Goal: Task Accomplishment & Management: Complete application form

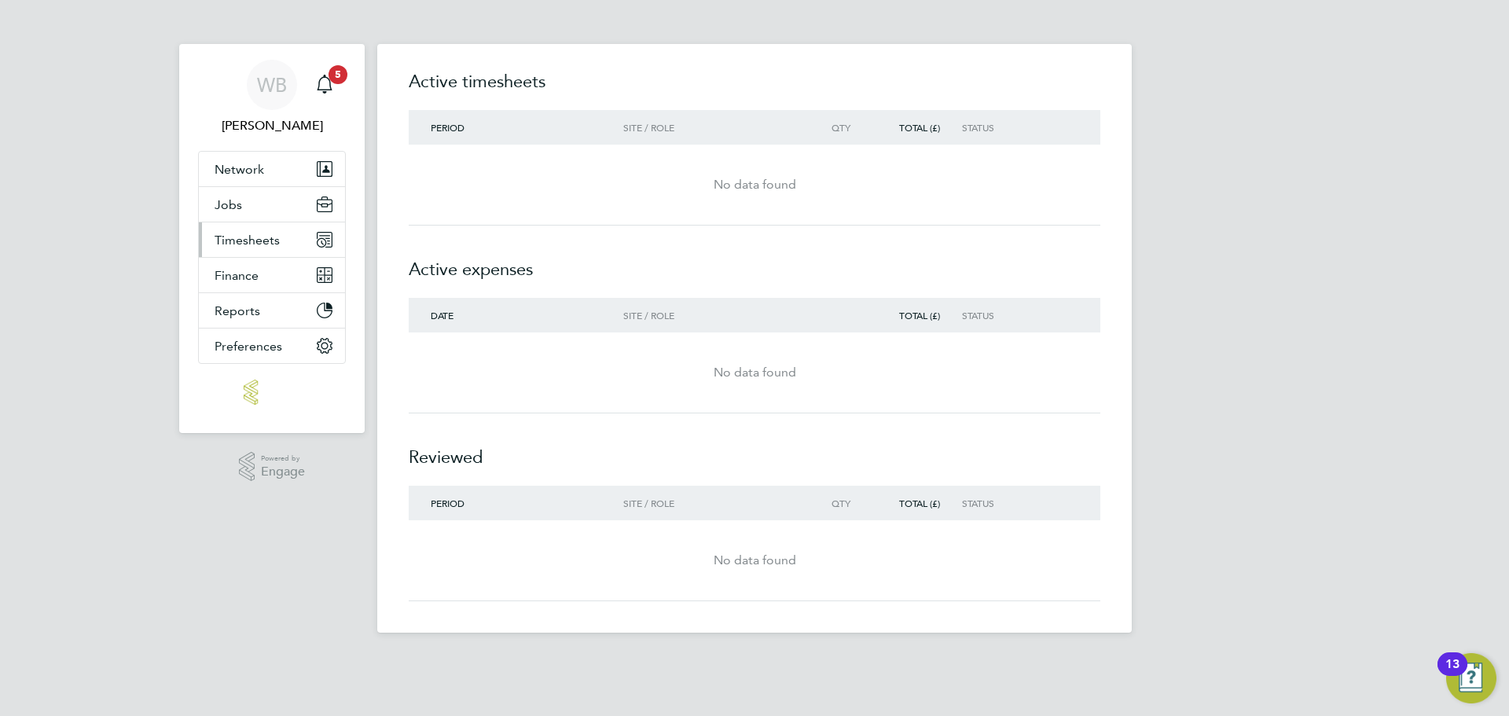
click at [252, 240] on span "Timesheets" at bounding box center [247, 240] width 65 height 15
click at [260, 242] on span "Timesheets" at bounding box center [247, 240] width 65 height 15
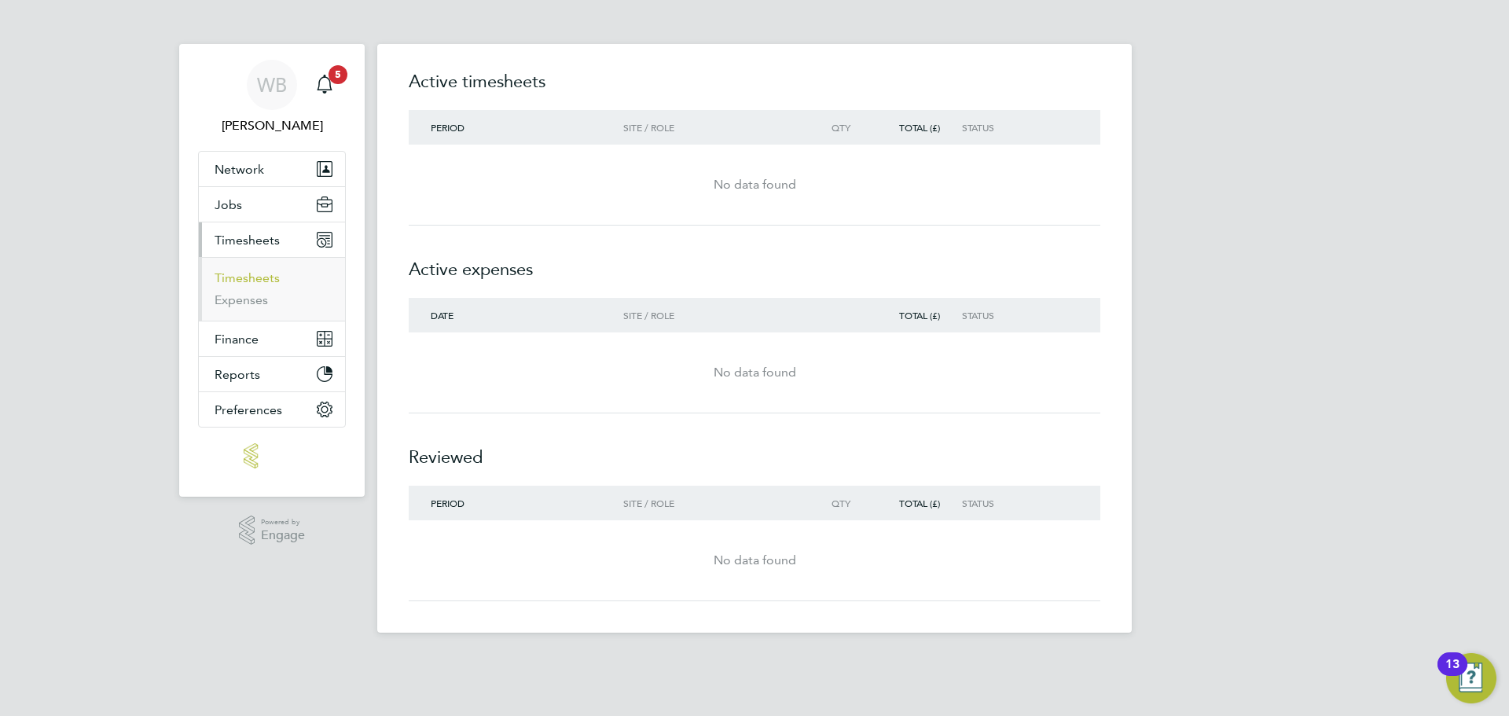
click at [255, 276] on link "Timesheets" at bounding box center [247, 277] width 65 height 15
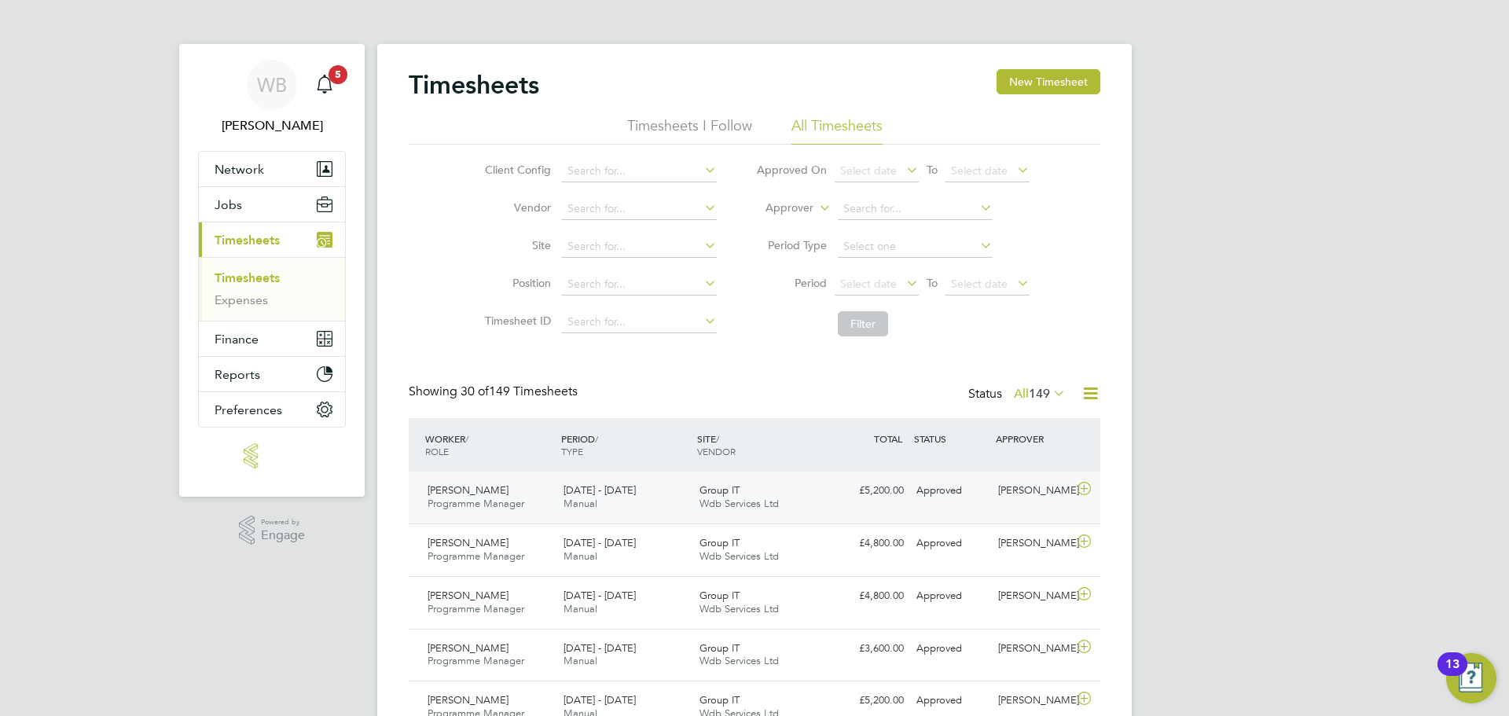
click at [739, 493] on span "Group IT" at bounding box center [719, 489] width 40 height 13
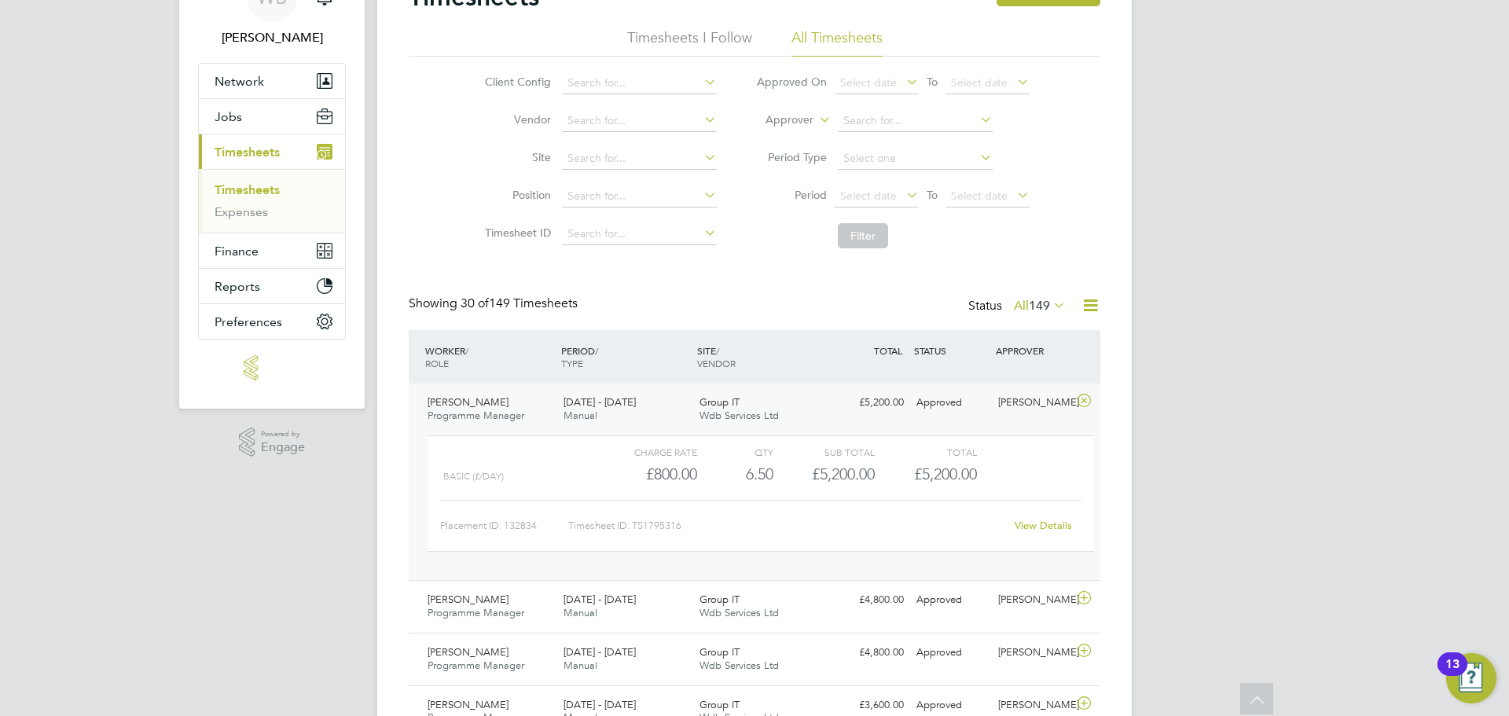
click at [1063, 527] on link "View Details" at bounding box center [1043, 525] width 57 height 13
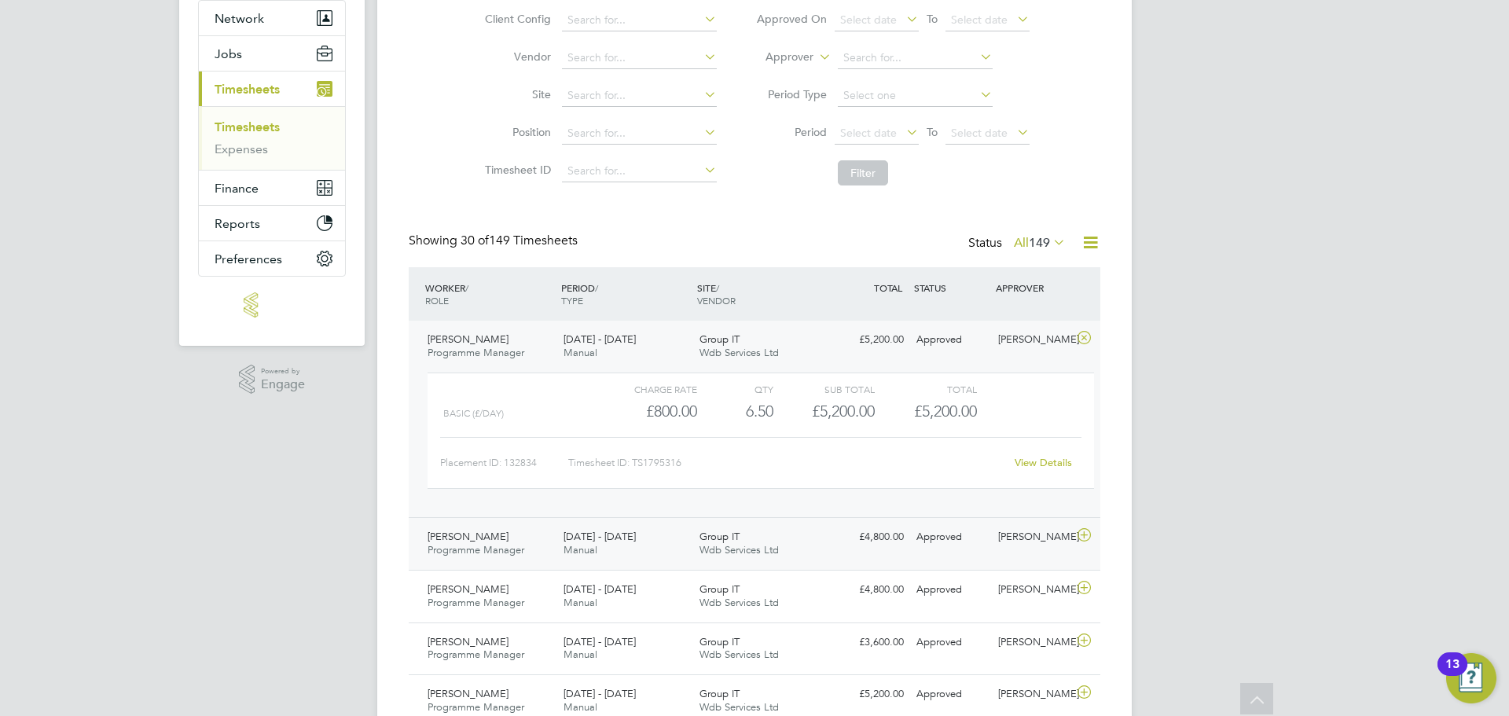
click at [648, 547] on div "[DATE] - [DATE] Manual" at bounding box center [625, 543] width 136 height 39
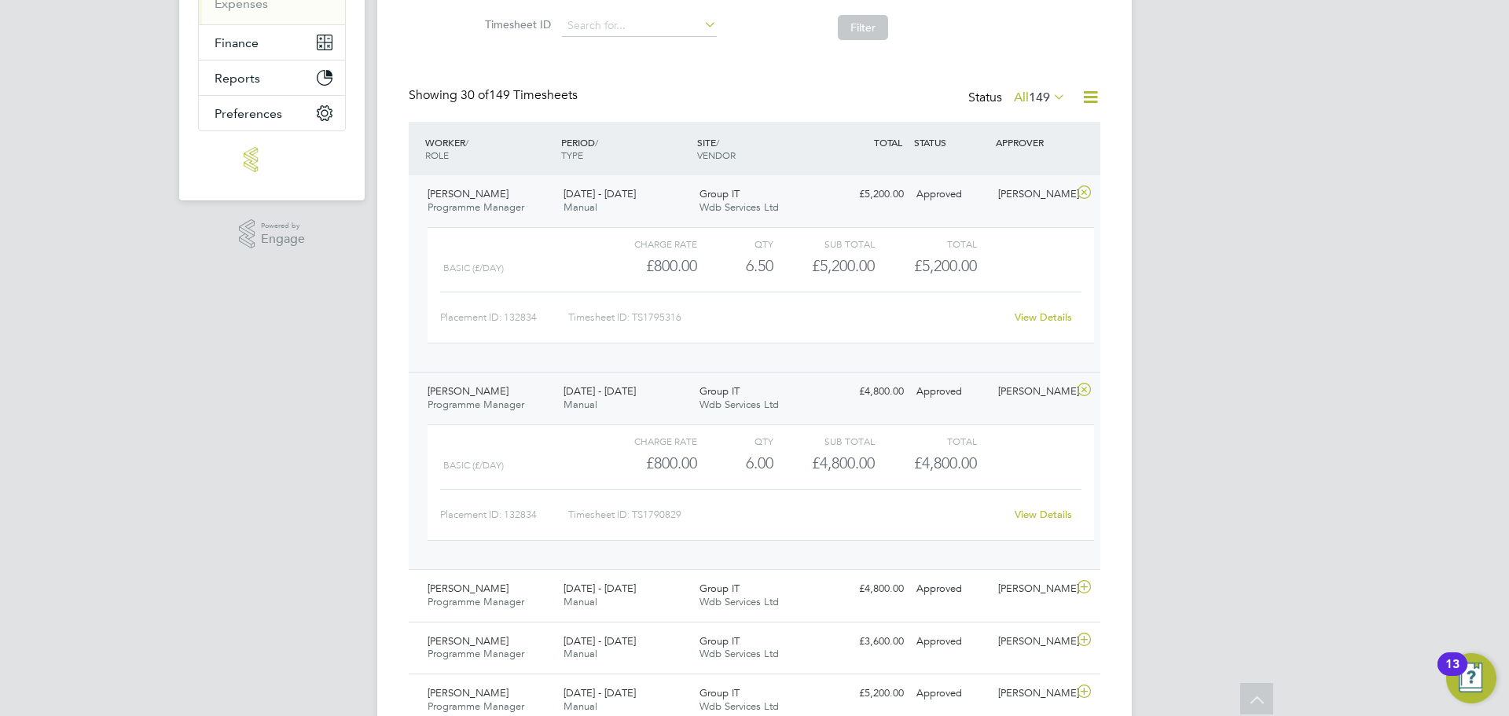
click at [1036, 517] on link "View Details" at bounding box center [1043, 514] width 57 height 13
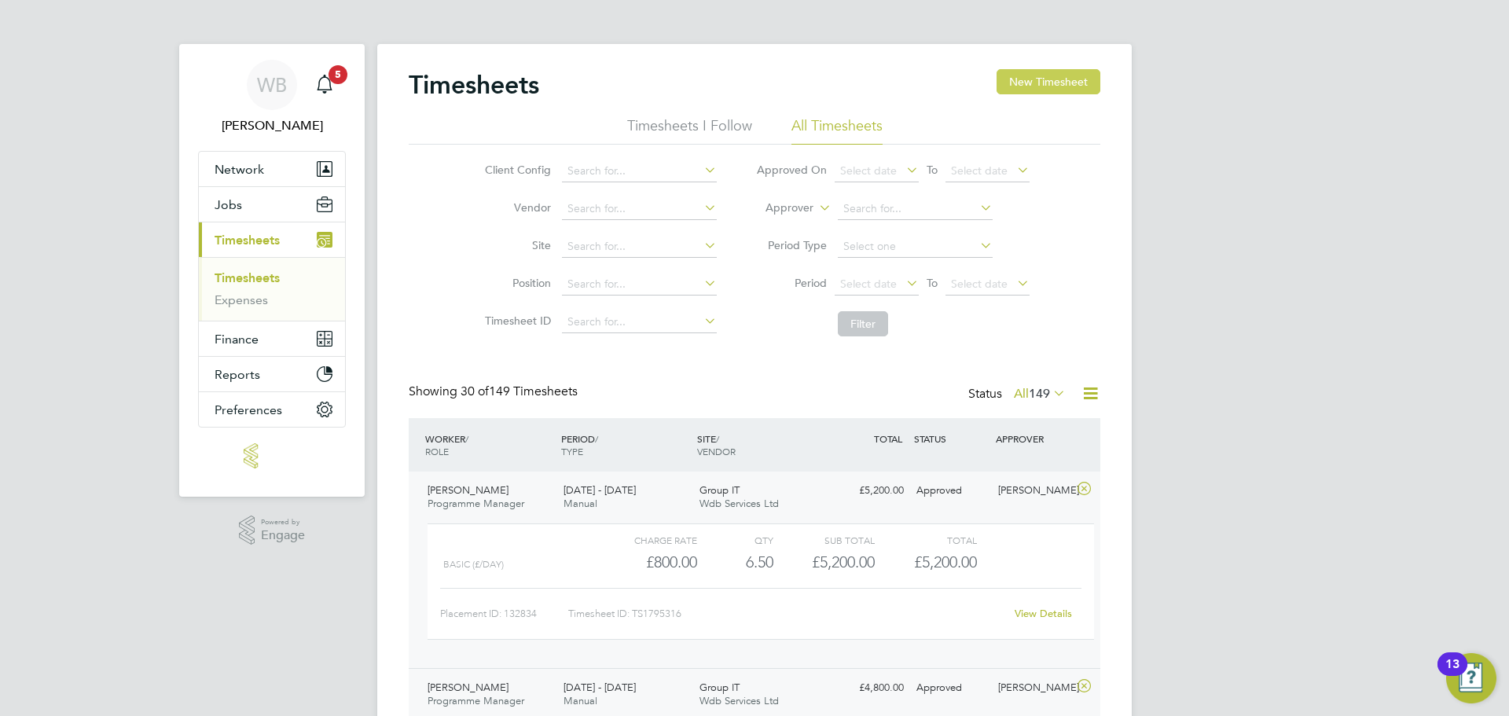
click at [1023, 80] on button "New Timesheet" at bounding box center [1049, 81] width 104 height 25
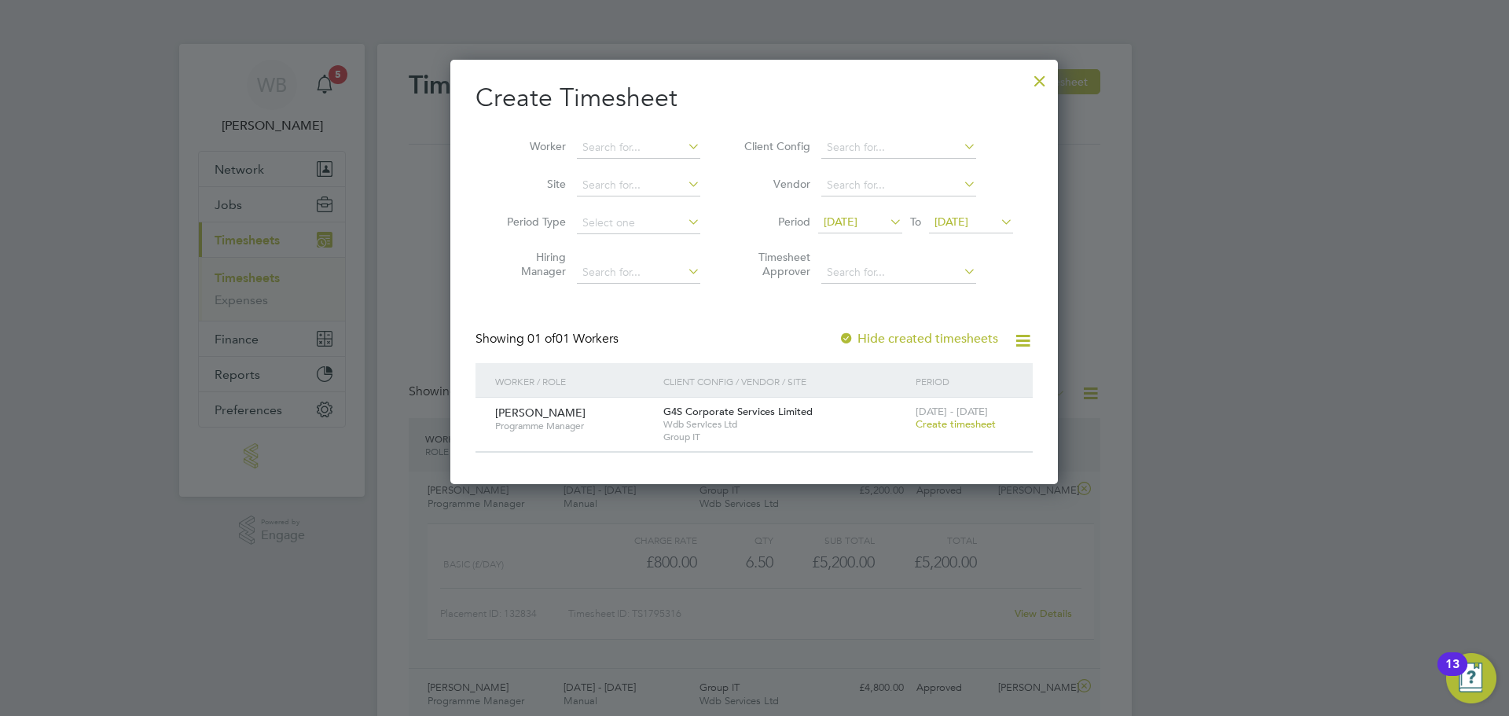
click at [924, 421] on span "Create timesheet" at bounding box center [956, 423] width 80 height 13
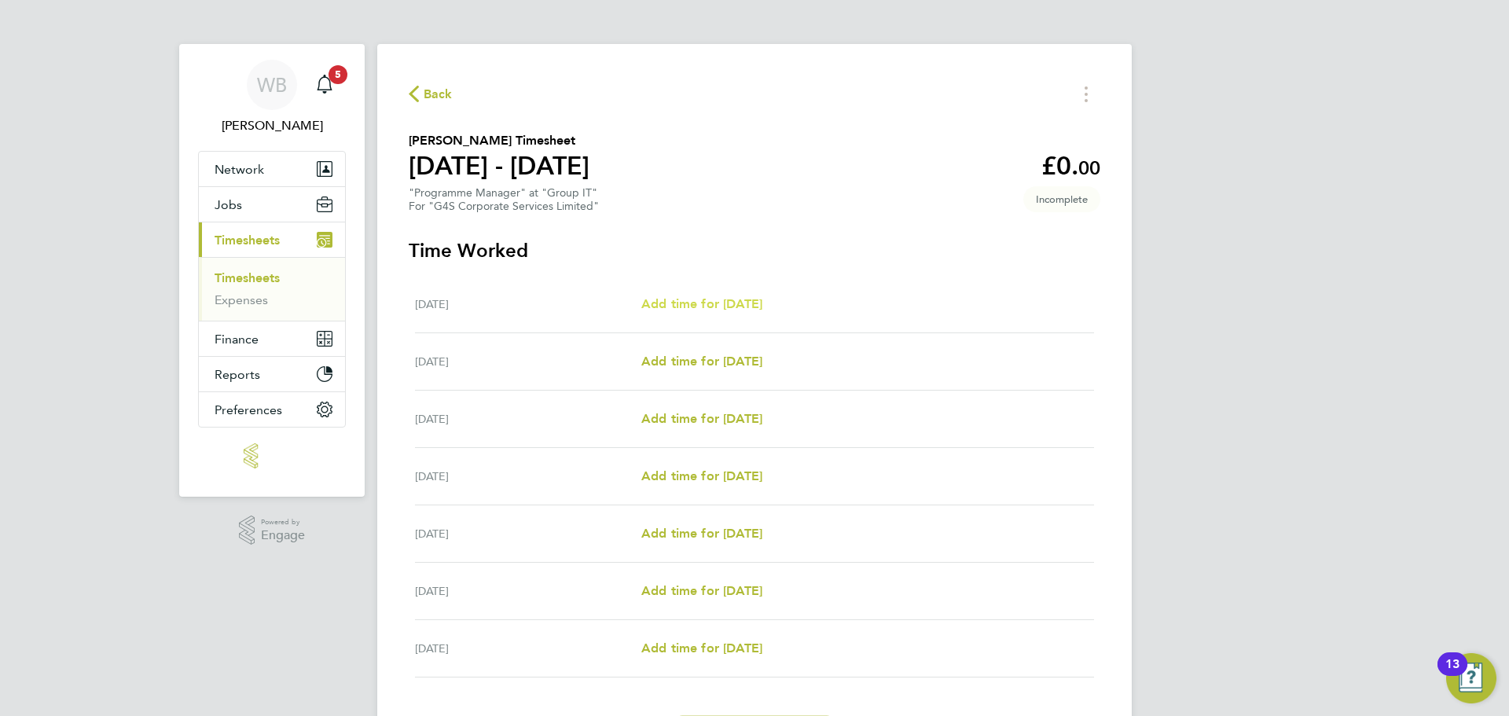
click at [660, 302] on span "Add time for Mon 04 Aug" at bounding box center [701, 303] width 121 height 15
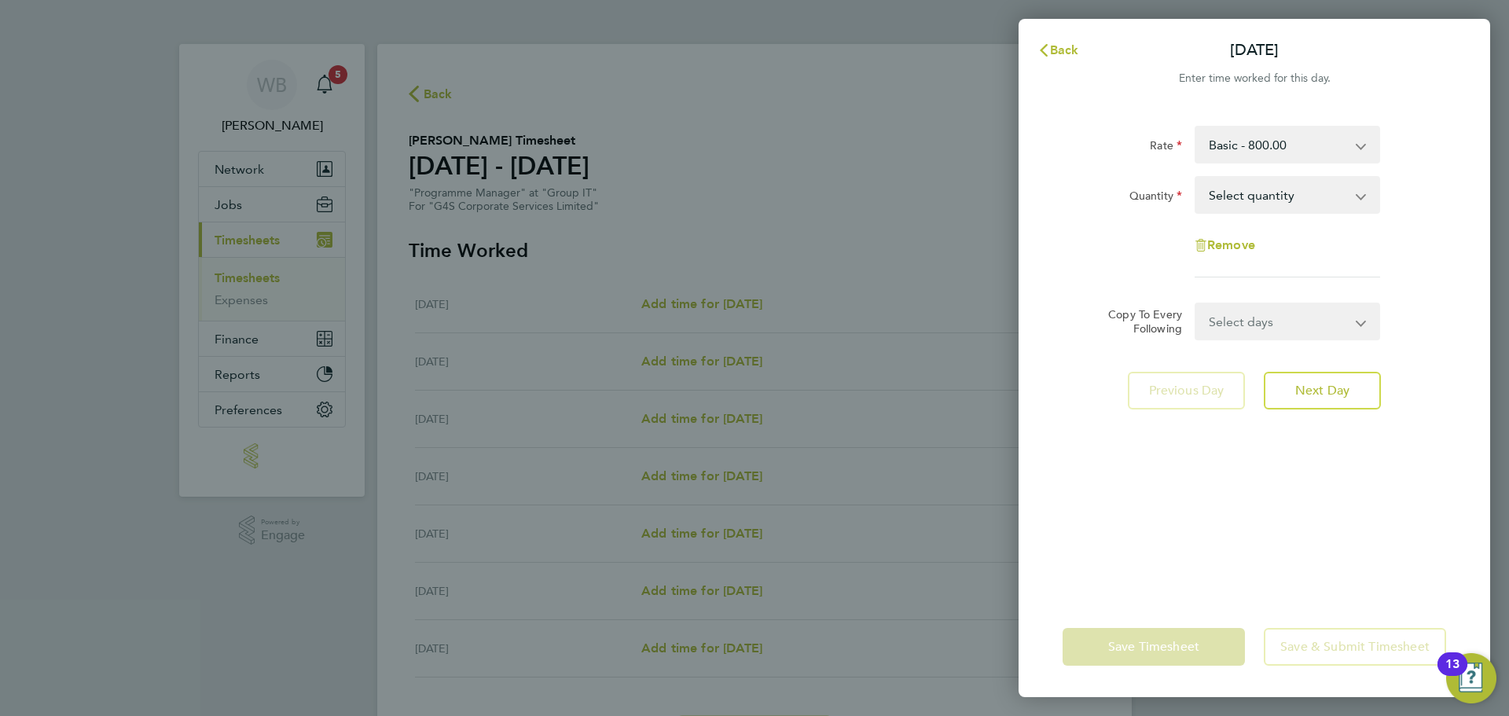
click at [1250, 195] on select "Select quantity 0.5 1" at bounding box center [1277, 195] width 163 height 35
select select "1"
click at [1196, 178] on select "Select quantity 0.5 1" at bounding box center [1277, 195] width 163 height 35
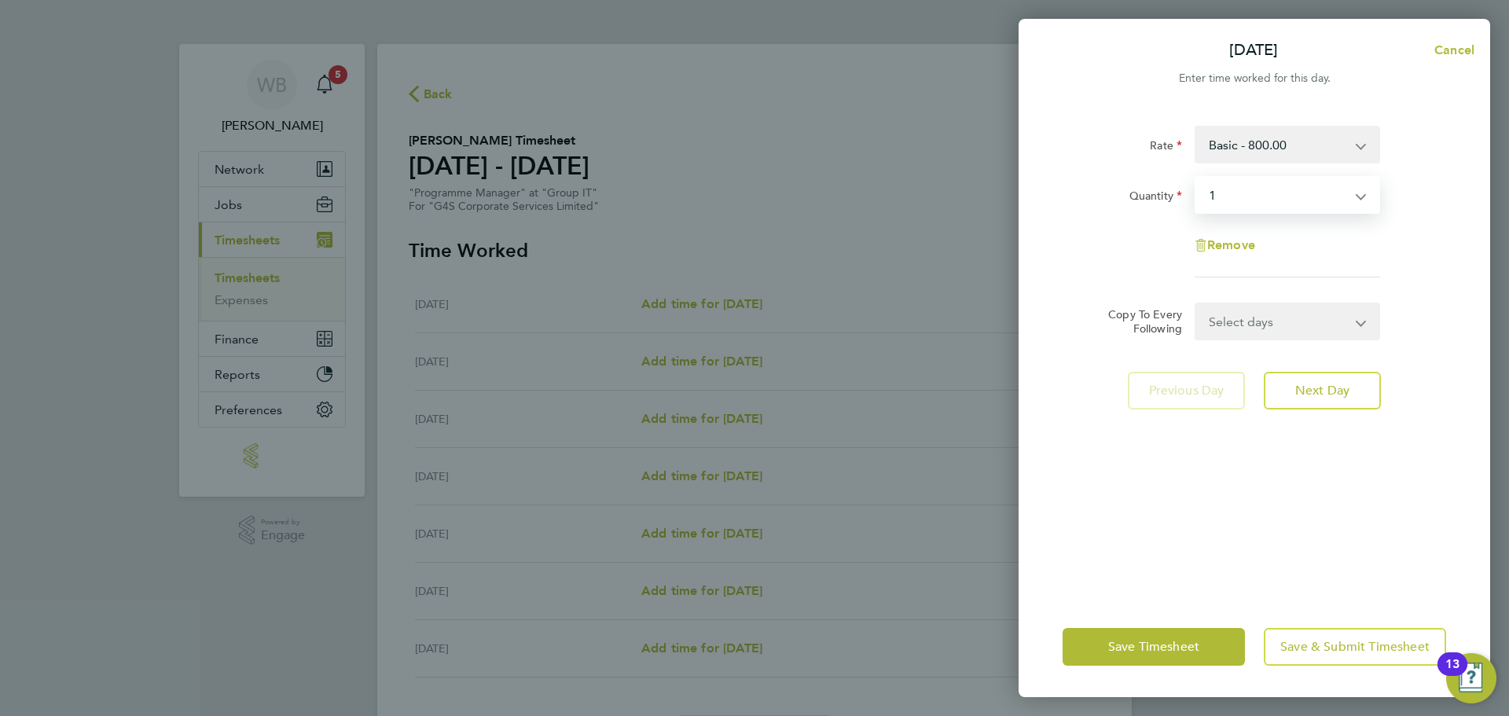
click at [1234, 314] on select "Select days Day Weekday (Mon-Fri) Weekend (Sat-Sun) Tuesday Wednesday Thursday …" at bounding box center [1278, 321] width 165 height 35
select select "WEEKDAY"
click at [1196, 304] on select "Select days Day Weekday (Mon-Fri) Weekend (Sat-Sun) Tuesday Wednesday Thursday …" at bounding box center [1278, 321] width 165 height 35
select select "2025-08-10"
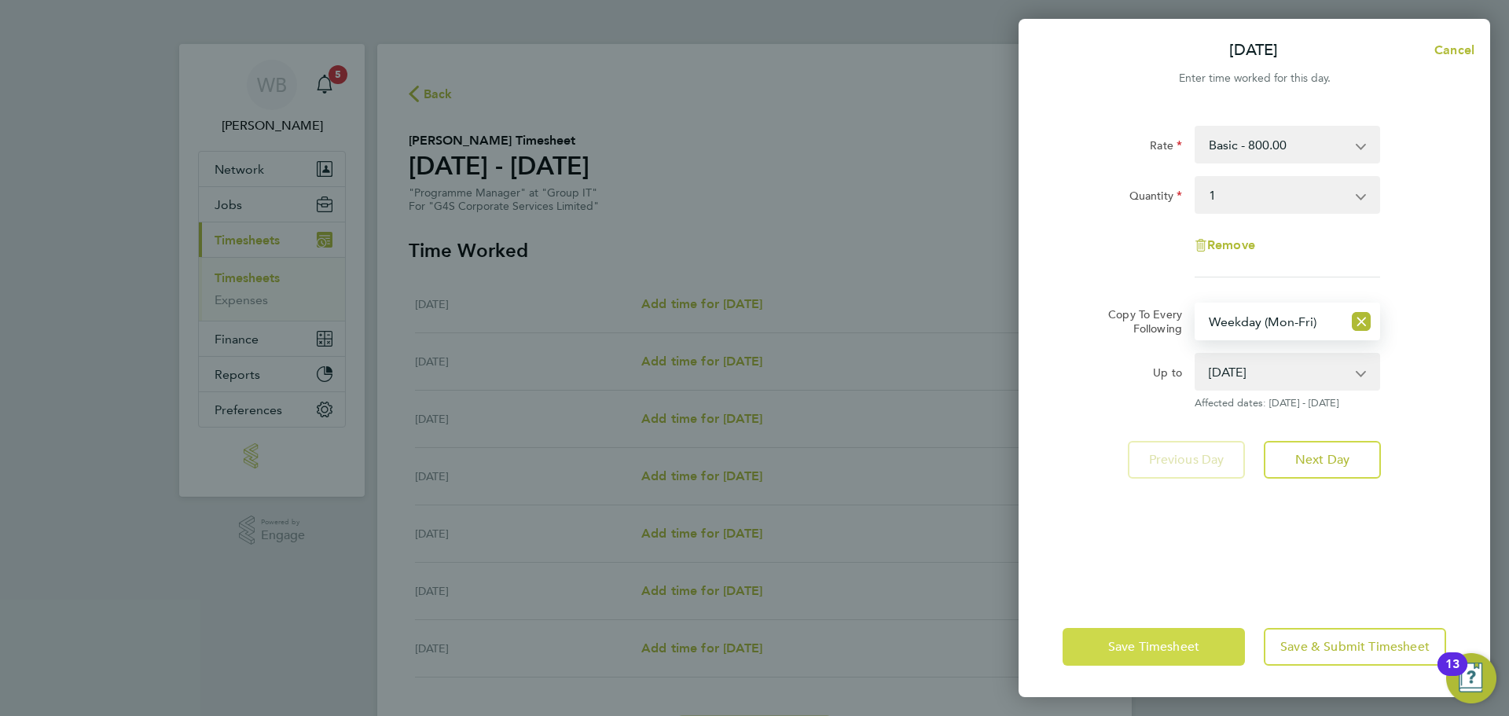
click at [1168, 642] on span "Save Timesheet" at bounding box center [1153, 647] width 91 height 16
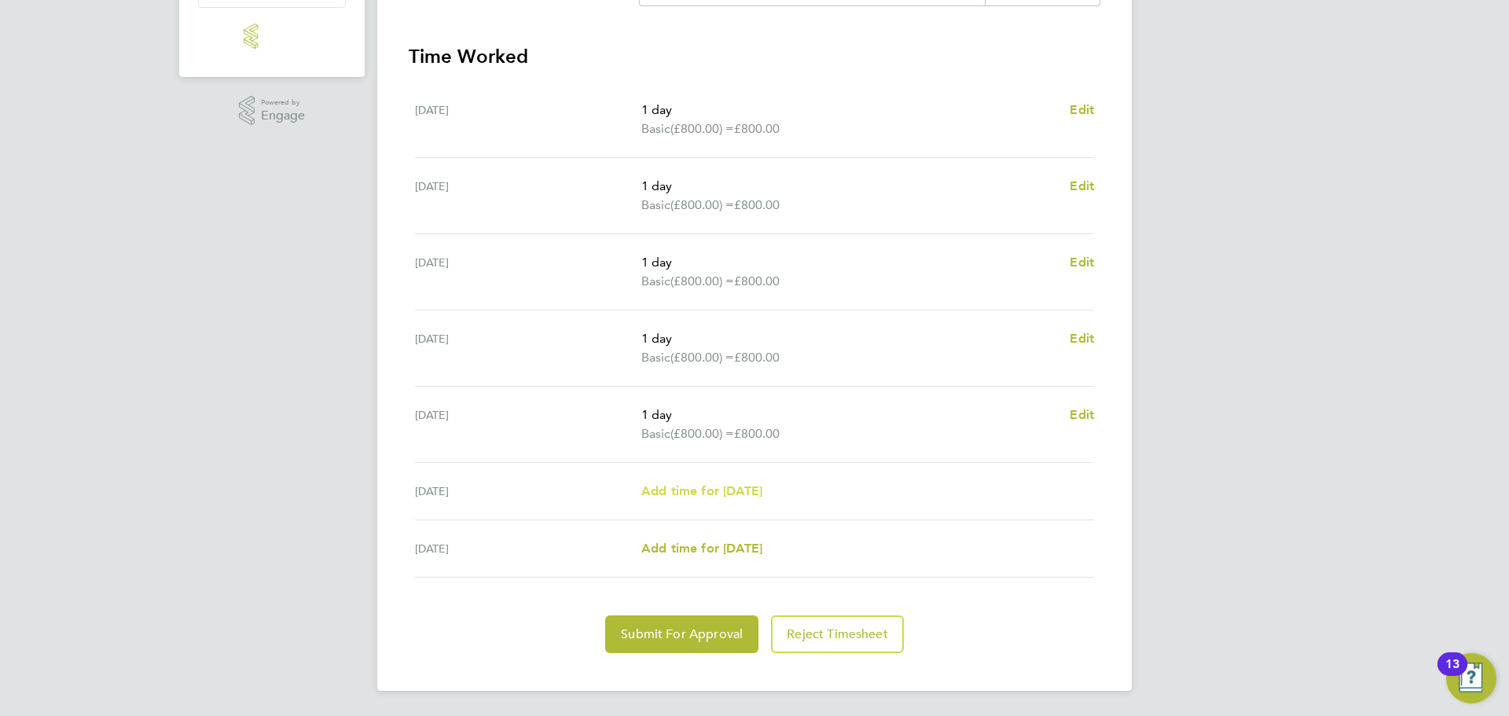
click at [730, 497] on span "Add time for Sat 09 Aug" at bounding box center [701, 490] width 121 height 15
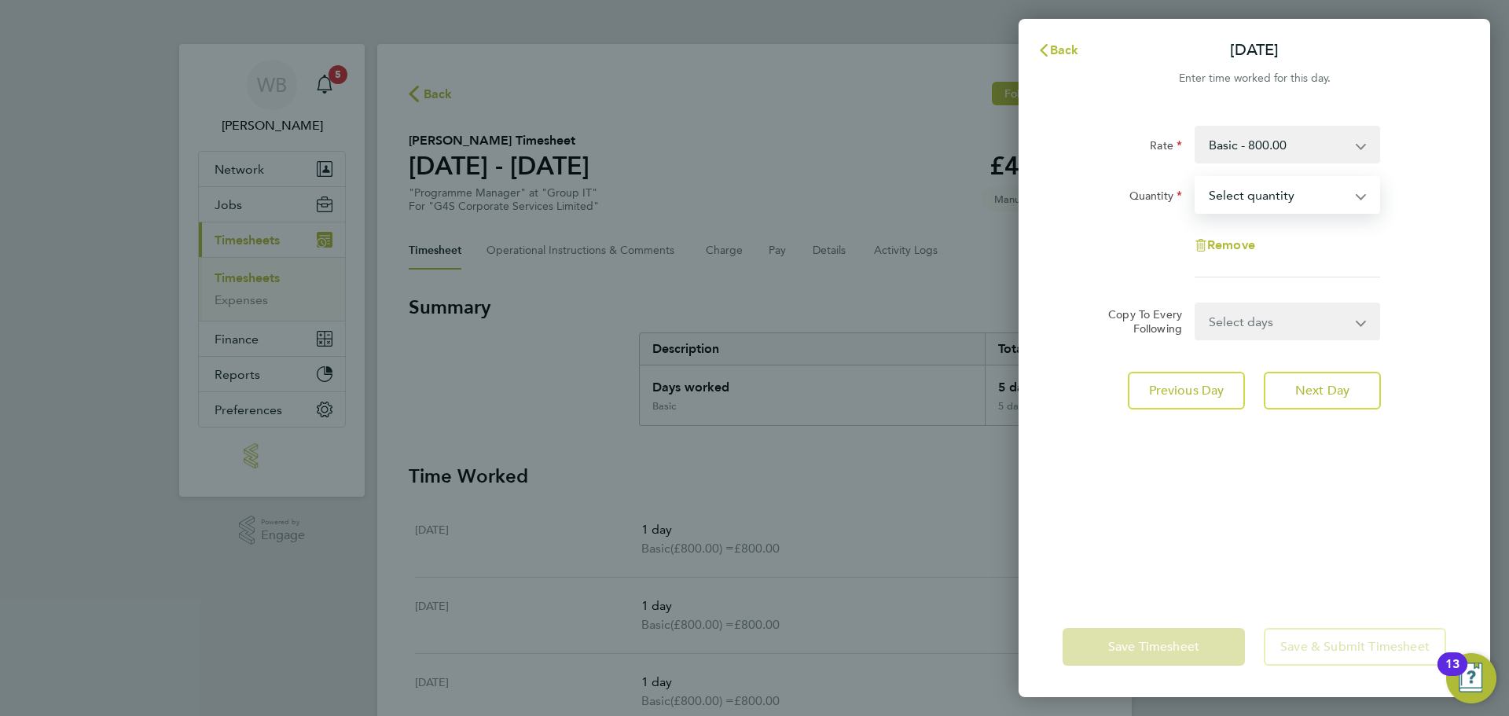
click at [1245, 195] on select "Select quantity 0.5 1" at bounding box center [1277, 195] width 163 height 35
select select "1"
click at [1196, 178] on select "Select quantity 0.5 1" at bounding box center [1277, 195] width 163 height 35
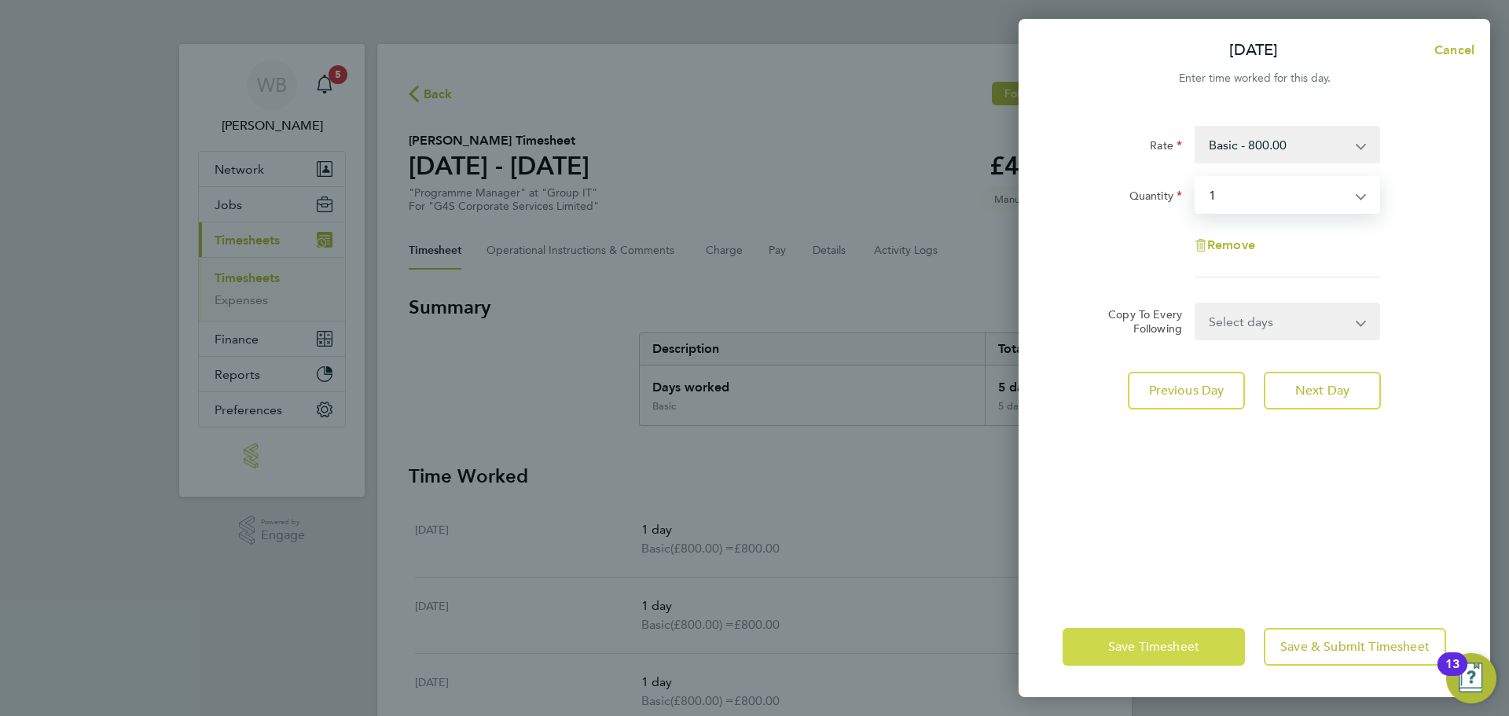
click at [1142, 645] on span "Save Timesheet" at bounding box center [1153, 647] width 91 height 16
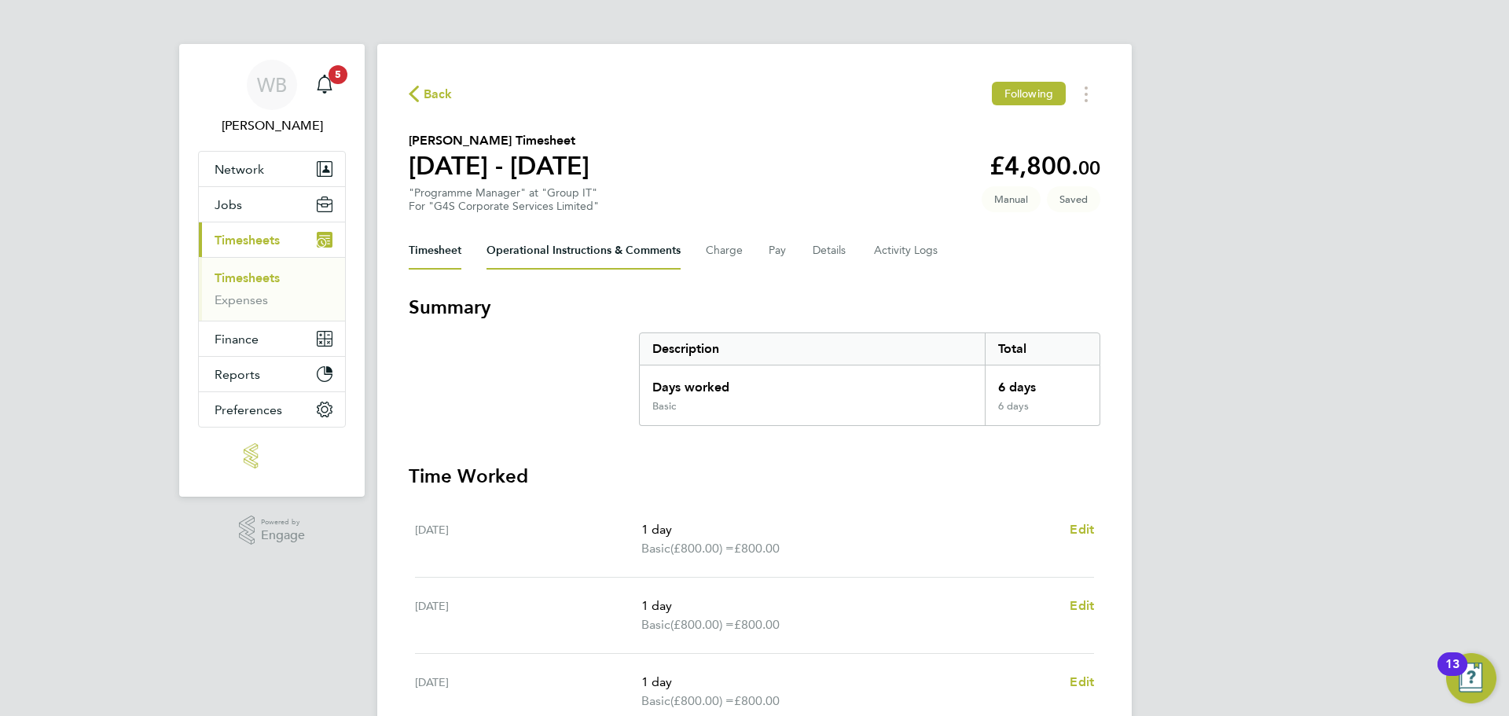
drag, startPoint x: 562, startPoint y: 246, endPoint x: 549, endPoint y: 263, distance: 20.7
click at [562, 248] on Comments-tab "Operational Instructions & Comments" at bounding box center [583, 251] width 194 height 38
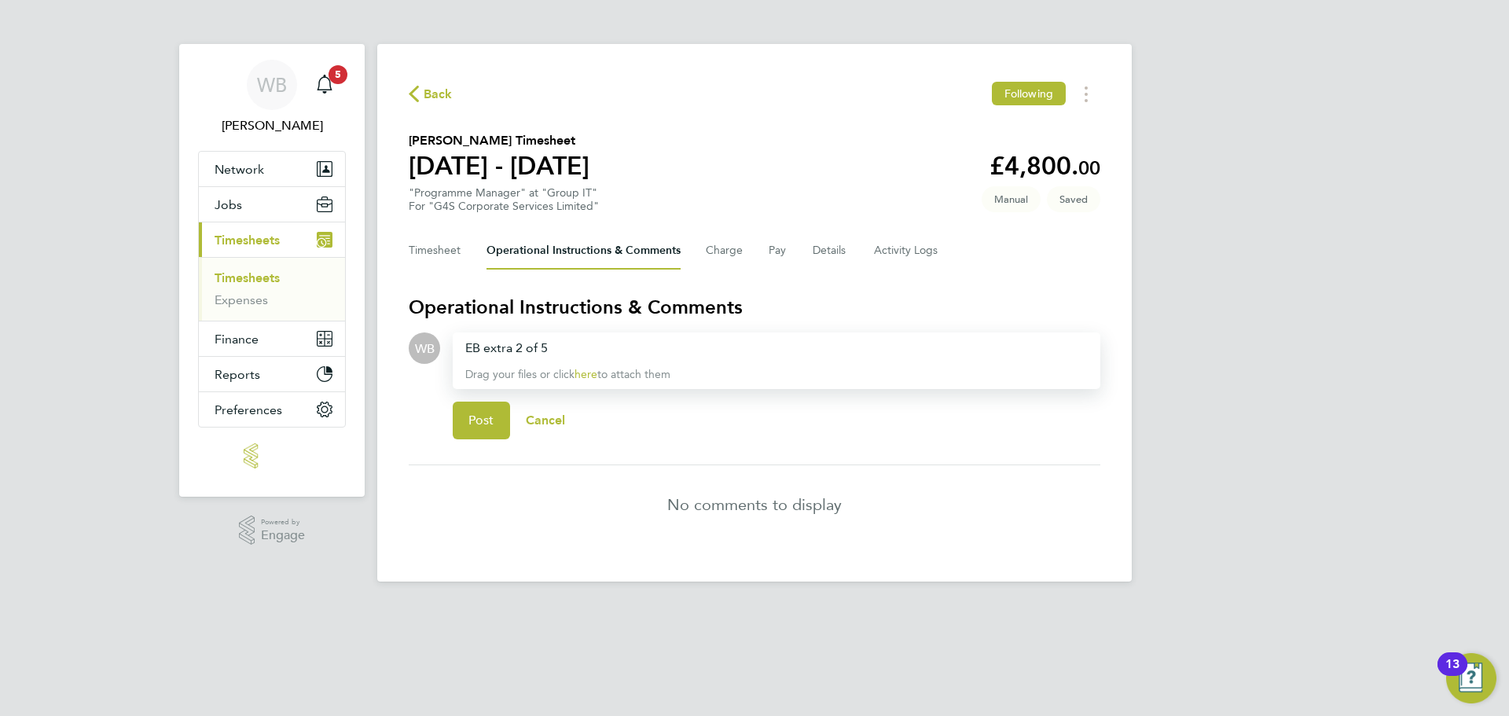
click at [520, 347] on span "EB extra 2 of 5" at bounding box center [506, 347] width 83 height 15
click at [480, 421] on span "Post" at bounding box center [481, 421] width 26 height 16
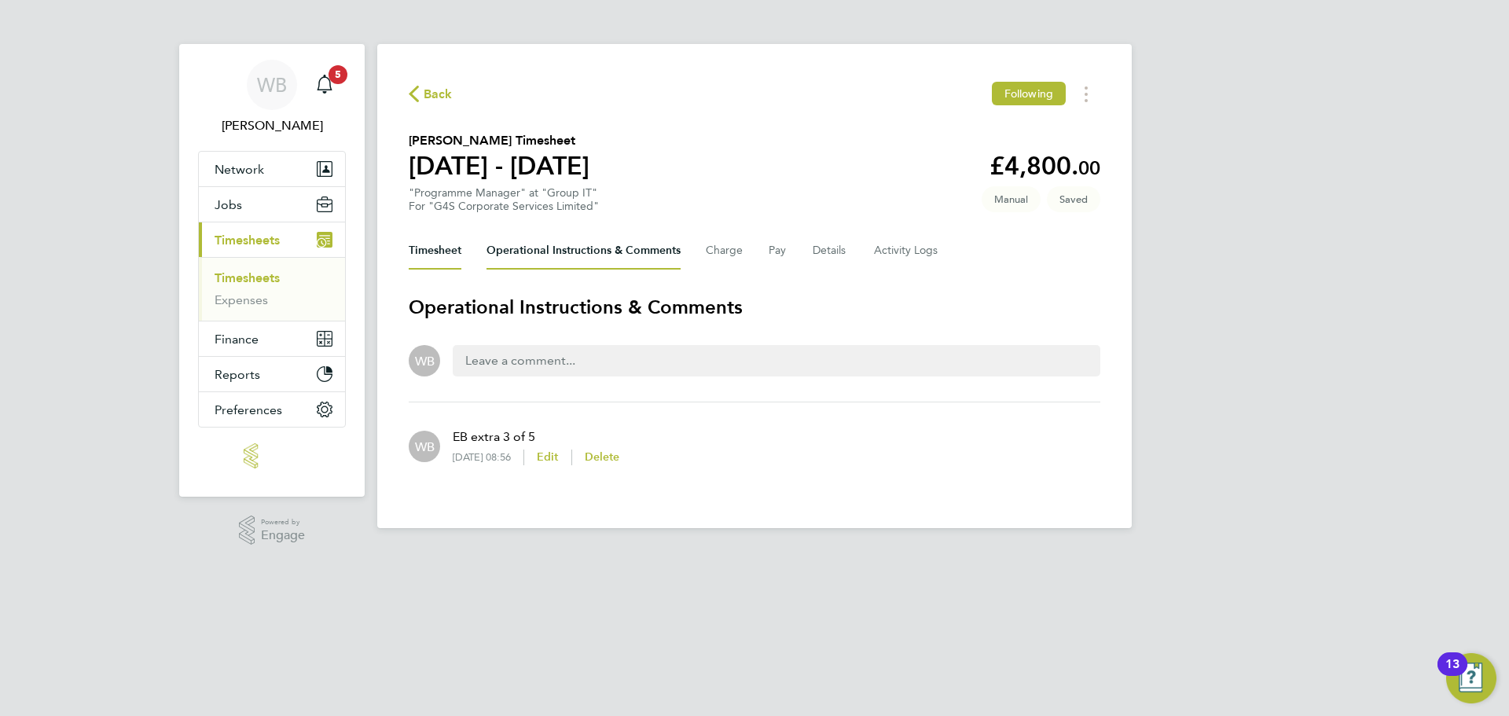
click at [447, 252] on button "Timesheet" at bounding box center [435, 251] width 53 height 38
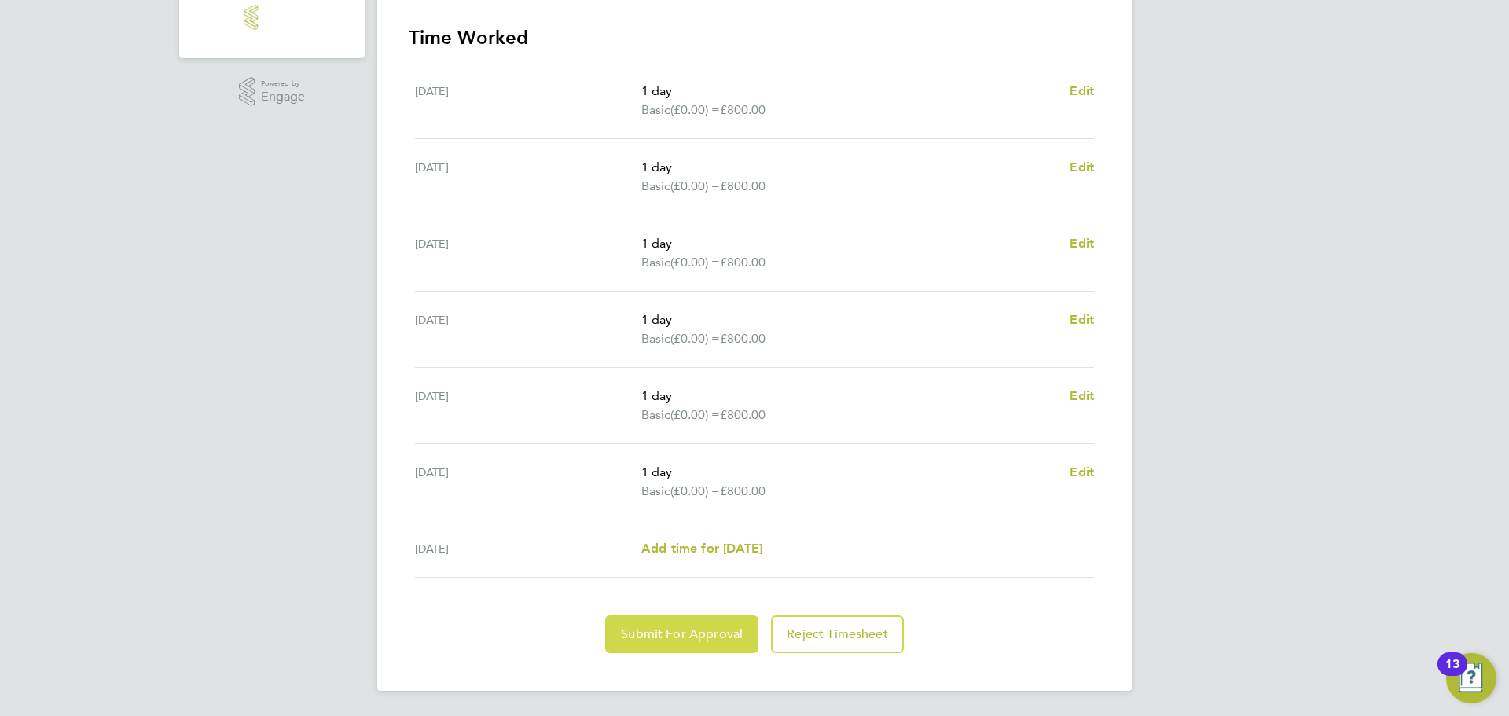
click at [684, 638] on span "Submit For Approval" at bounding box center [682, 634] width 122 height 16
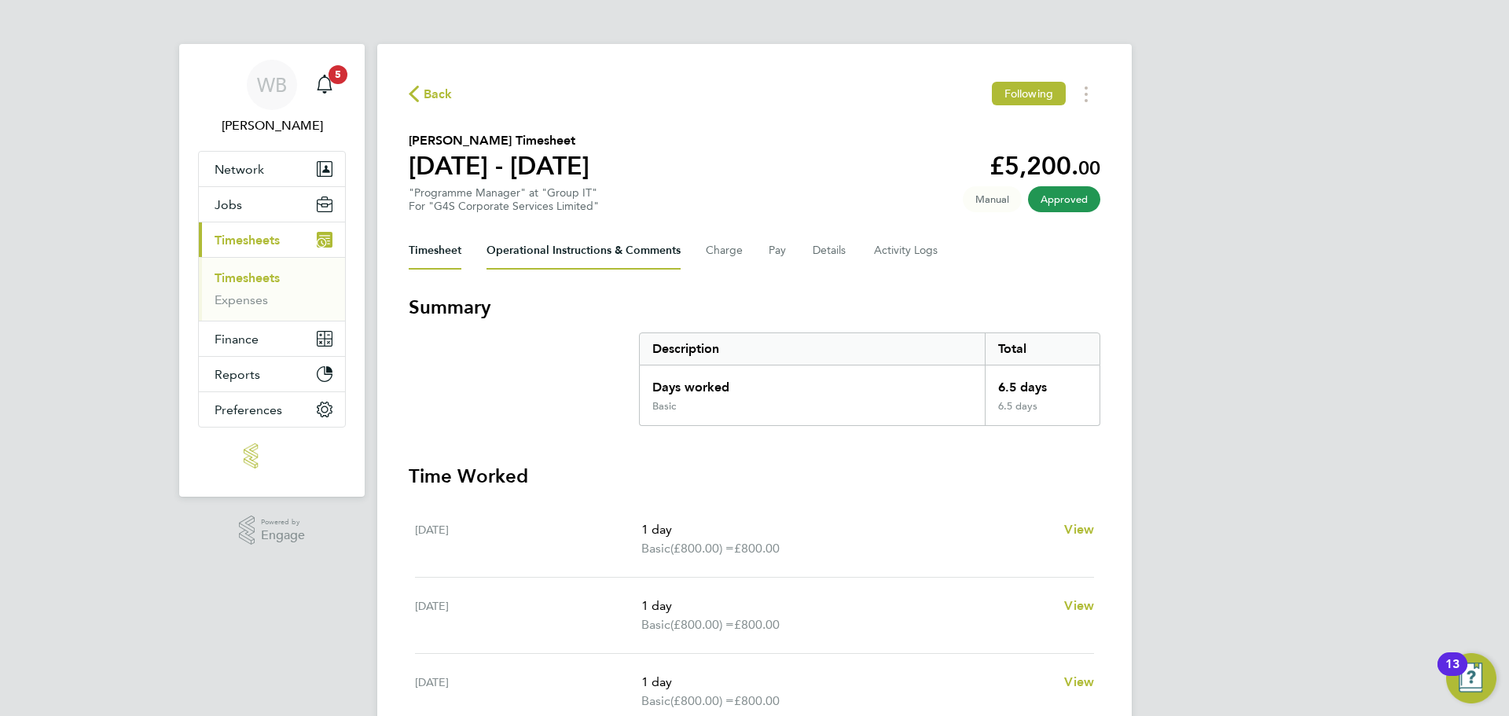
click at [524, 255] on Comments-tab "Operational Instructions & Comments" at bounding box center [583, 251] width 194 height 38
click at [592, 242] on Comments-tab "Operational Instructions & Comments" at bounding box center [583, 251] width 194 height 38
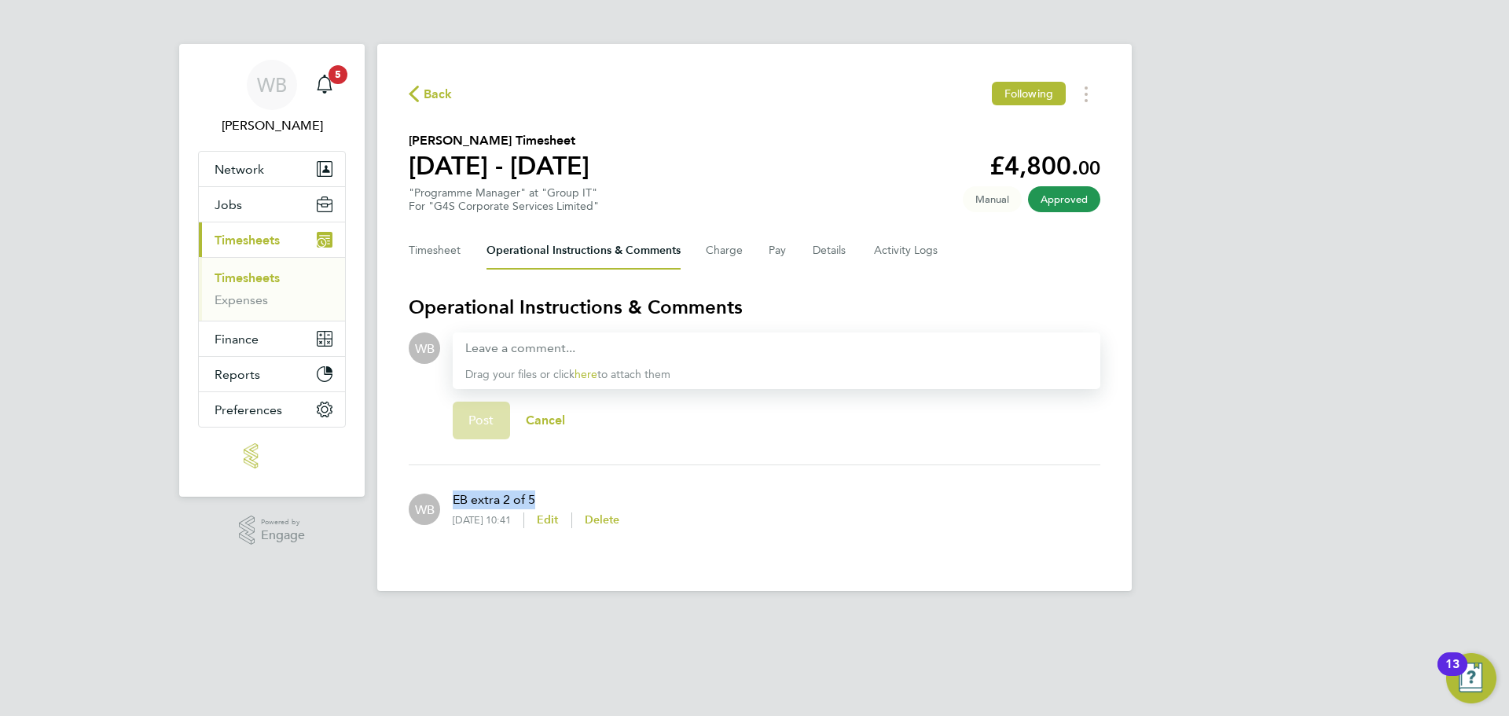
drag, startPoint x: 541, startPoint y: 501, endPoint x: 454, endPoint y: 501, distance: 86.5
click at [454, 501] on p "EB extra 2 of 5" at bounding box center [536, 499] width 167 height 19
copy p "EB extra 2 of 5"
